Goal: Task Accomplishment & Management: Complete application form

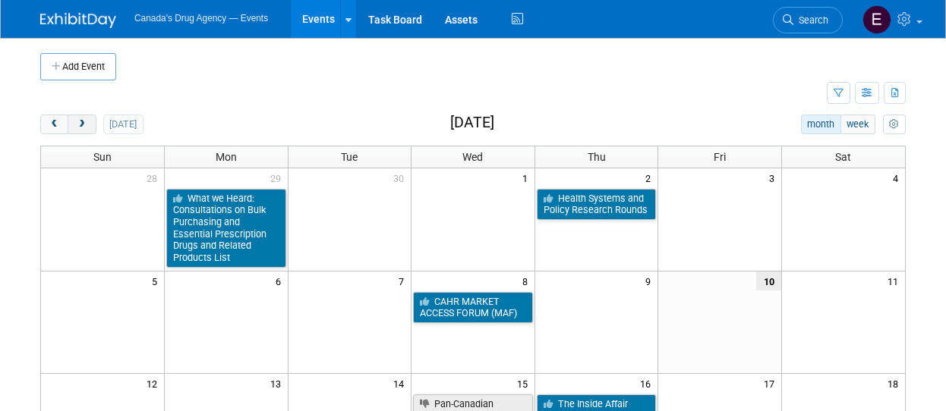
click at [85, 124] on span "next" at bounding box center [81, 125] width 11 height 10
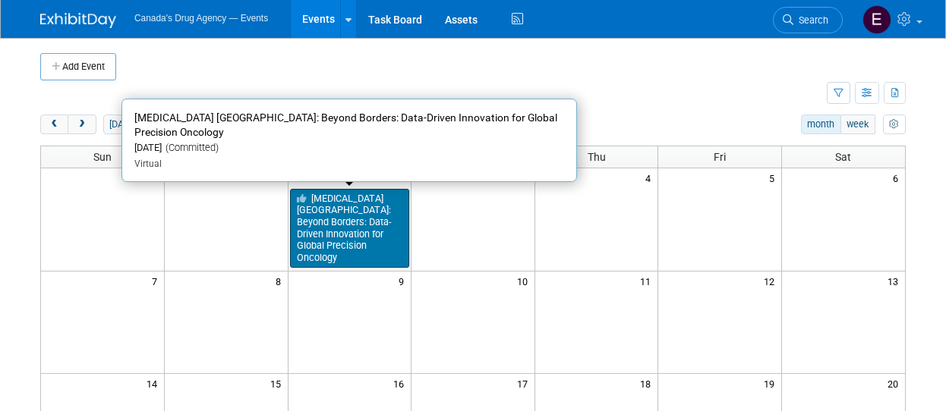
click at [347, 235] on link "[MEDICAL_DATA] [GEOGRAPHIC_DATA]: Beyond Borders: Data-Driven Innovation for Gl…" at bounding box center [350, 228] width 120 height 79
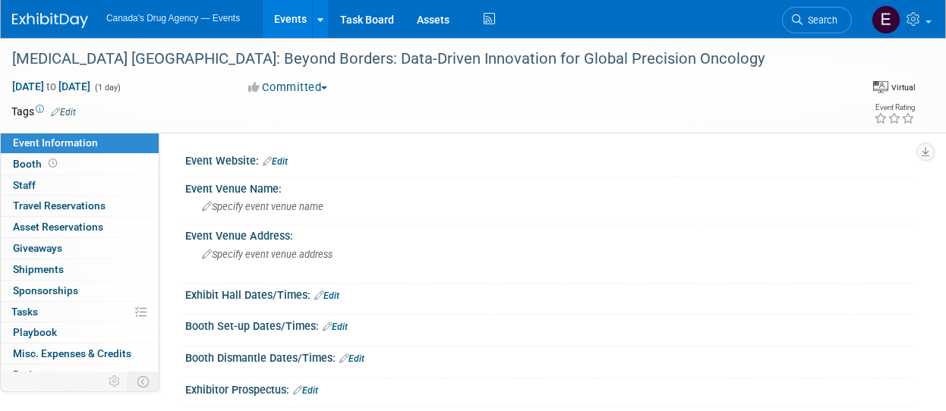
click at [76, 20] on img at bounding box center [50, 20] width 76 height 15
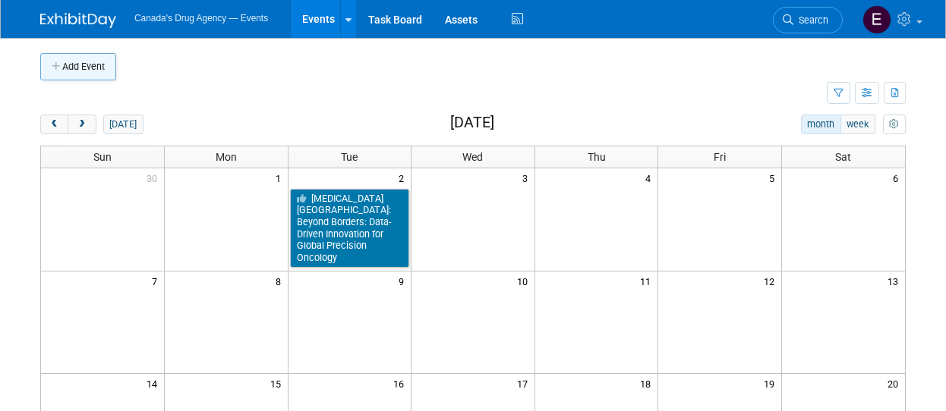
click at [88, 55] on button "Add Event" at bounding box center [78, 66] width 76 height 27
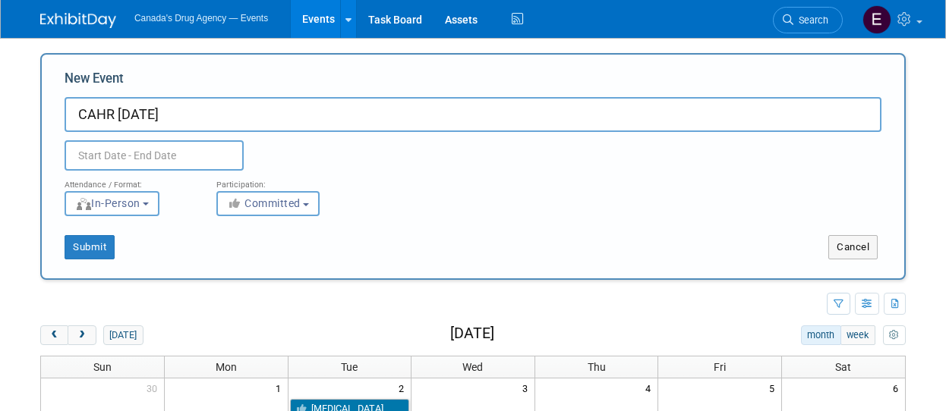
type input "CAHR [DATE]"
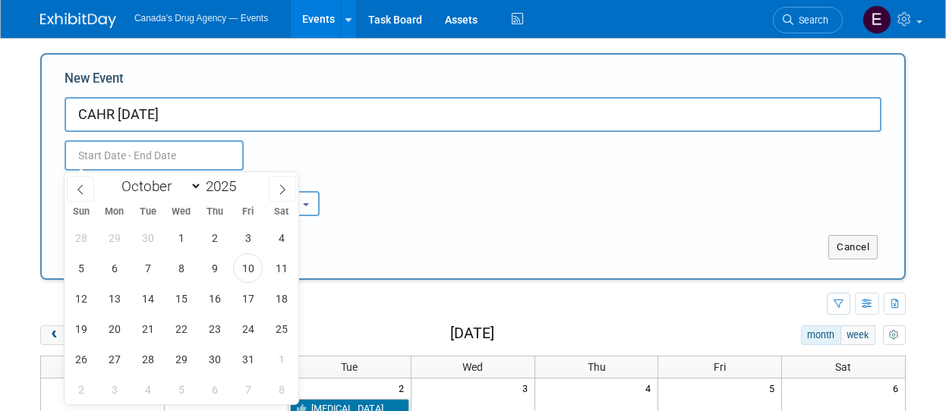
click at [82, 156] on input "text" at bounding box center [154, 155] width 179 height 30
click at [276, 187] on span at bounding box center [282, 189] width 27 height 26
select select "11"
click at [181, 233] on span "3" at bounding box center [181, 238] width 30 height 30
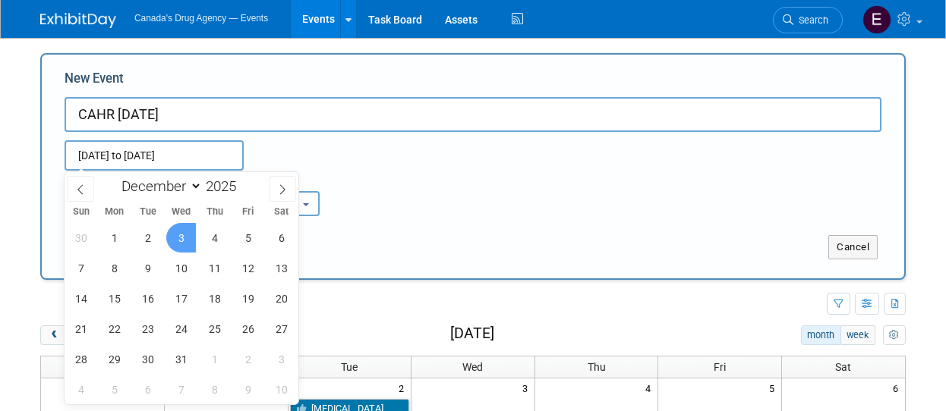
click at [181, 233] on span "3" at bounding box center [181, 238] width 30 height 30
type input "Dec 3, 2025 to Dec 3, 2025"
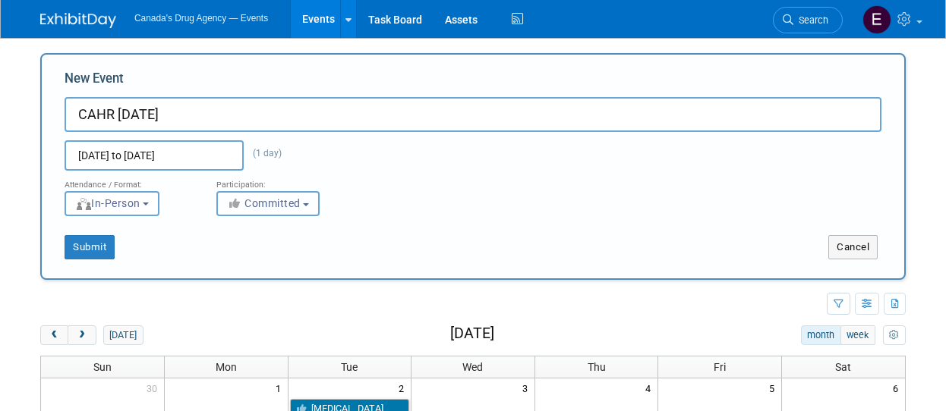
click at [266, 210] on button "Committed" at bounding box center [267, 203] width 103 height 25
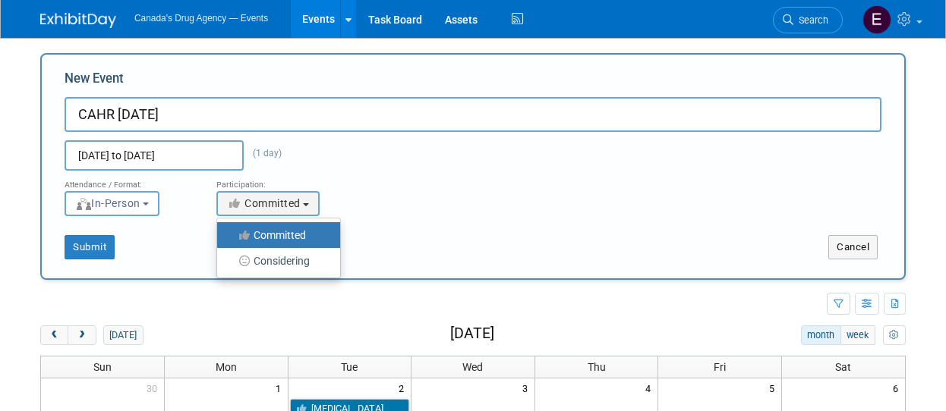
click at [271, 242] on label "Committed" at bounding box center [275, 235] width 100 height 20
click at [231, 241] on input "Committed" at bounding box center [226, 236] width 10 height 10
click at [87, 238] on button "Submit" at bounding box center [90, 247] width 50 height 24
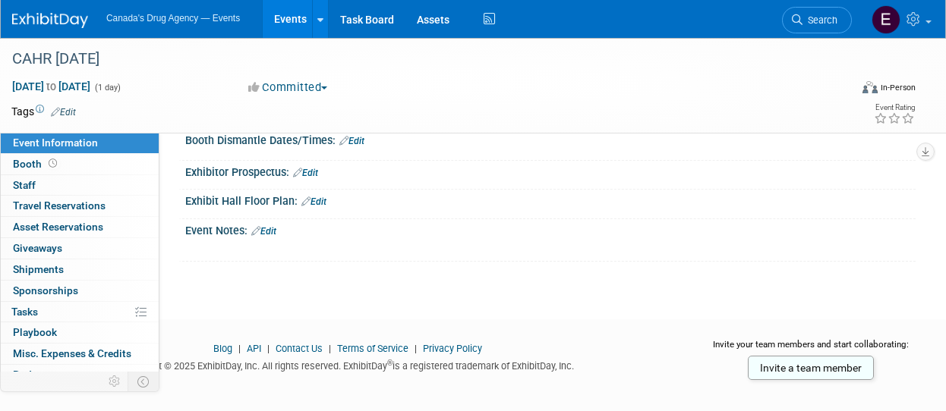
scroll to position [229, 0]
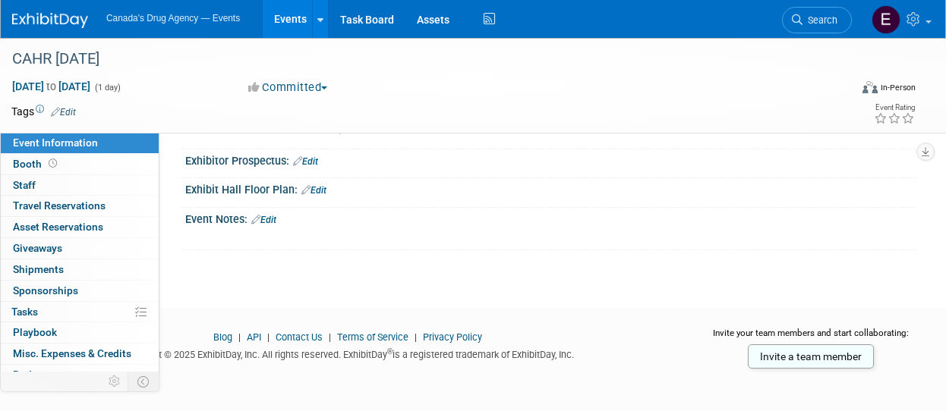
click at [273, 220] on link "Edit" at bounding box center [263, 220] width 25 height 11
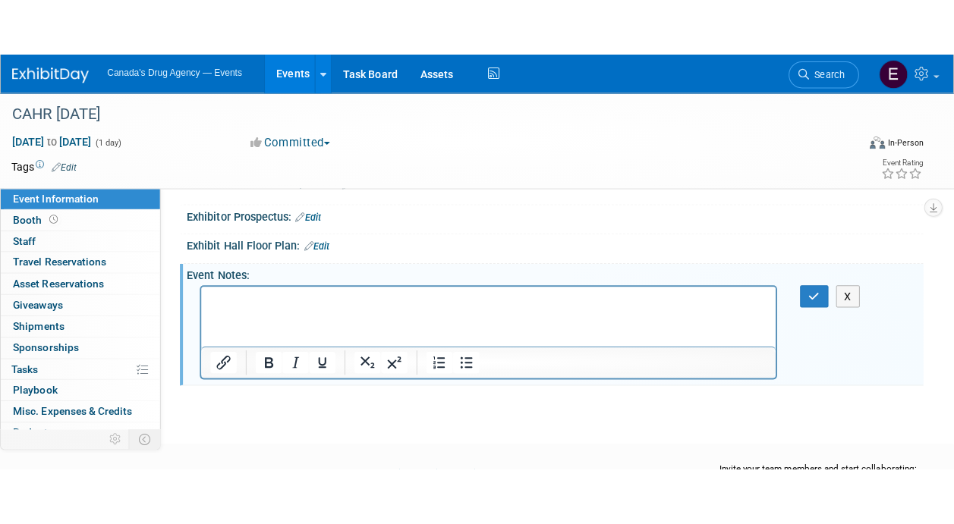
scroll to position [0, 0]
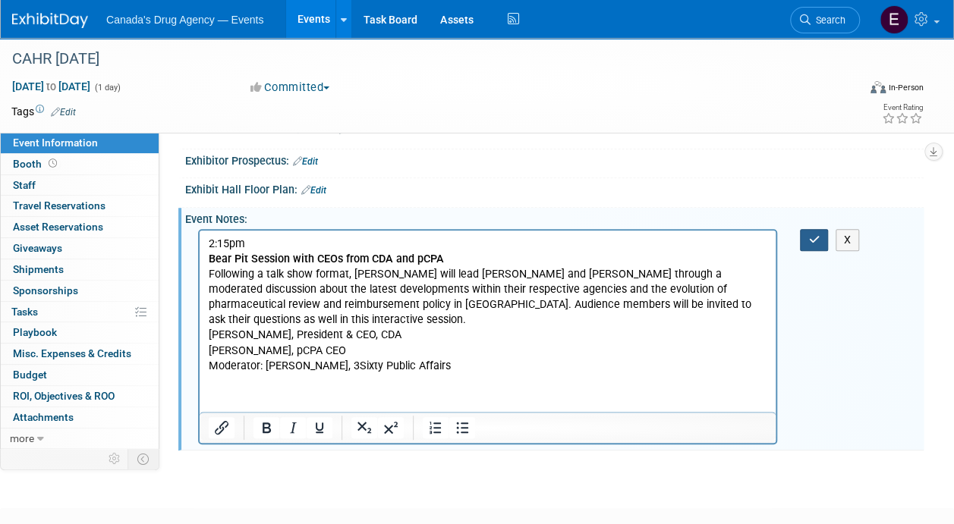
click at [817, 241] on icon "button" at bounding box center [813, 240] width 11 height 11
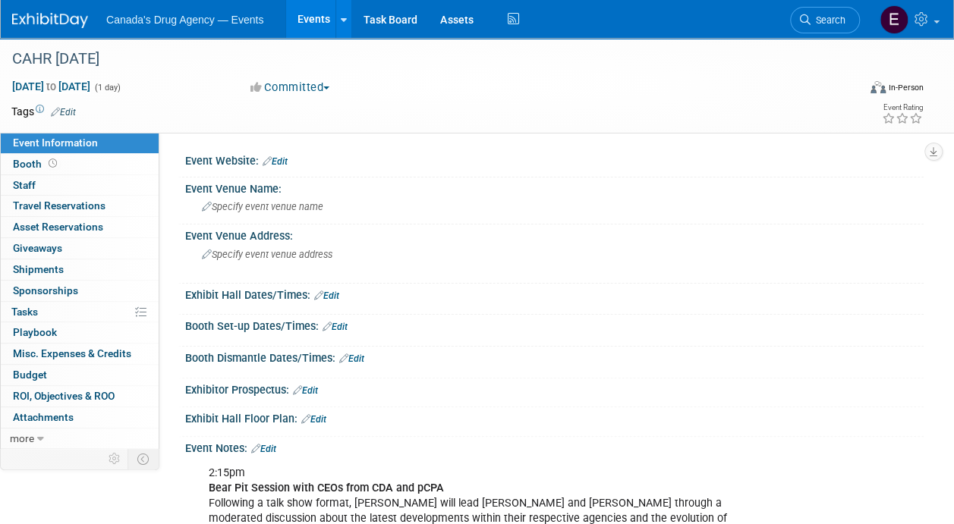
click at [279, 159] on link "Edit" at bounding box center [275, 161] width 25 height 11
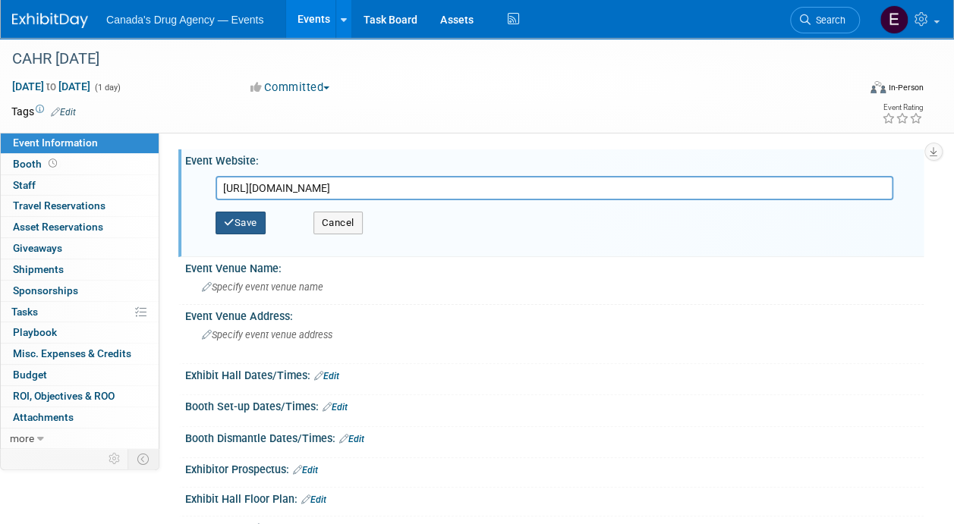
type input "https://cahr-acrss.ca/event-6237539"
click at [244, 226] on button "Save" at bounding box center [241, 223] width 50 height 23
